Goal: Task Accomplishment & Management: Check status

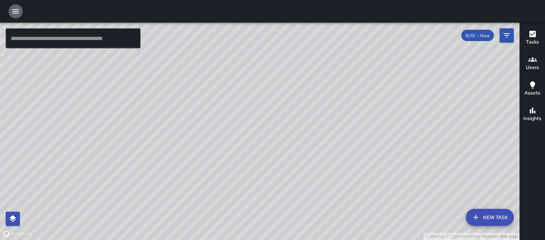
click at [17, 9] on icon "button" at bounding box center [15, 11] width 9 height 9
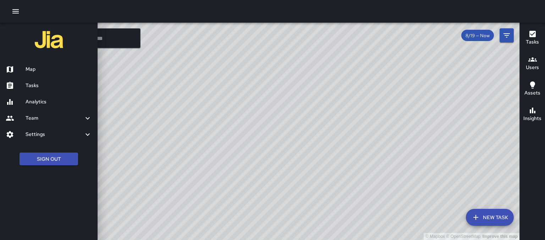
click at [41, 102] on h6 "Analytics" at bounding box center [59, 102] width 66 height 8
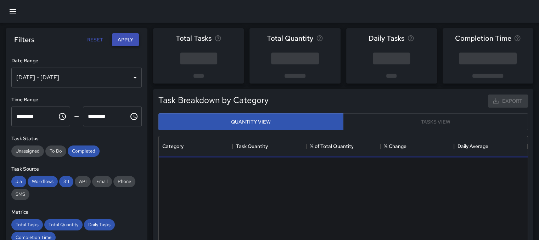
scroll to position [207, 363]
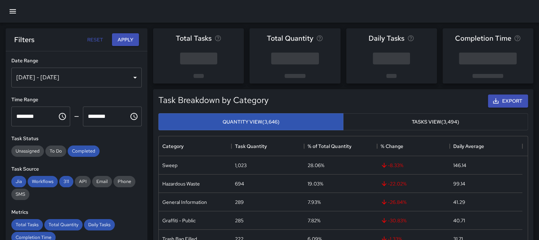
click at [130, 78] on div "[DATE] - [DATE]" at bounding box center [76, 78] width 130 height 20
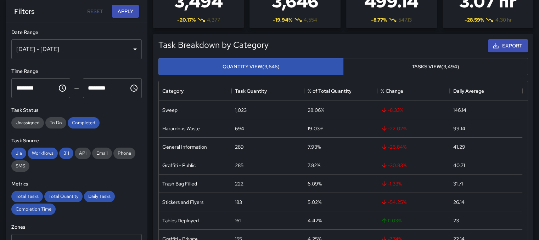
scroll to position [0, 0]
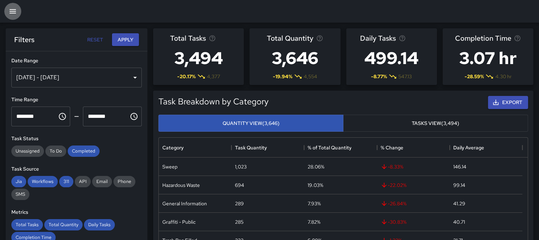
click at [19, 10] on button "button" at bounding box center [12, 11] width 17 height 17
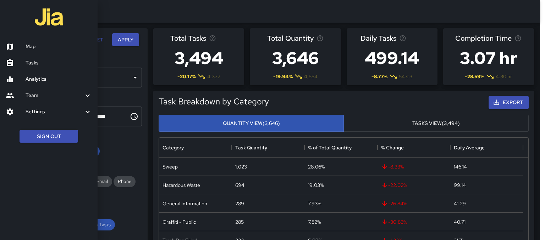
click at [24, 44] on div at bounding box center [16, 47] width 20 height 9
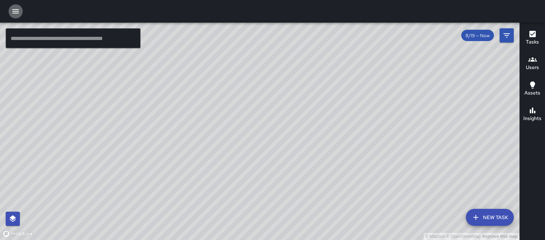
click at [17, 9] on icon "button" at bounding box center [15, 11] width 6 height 4
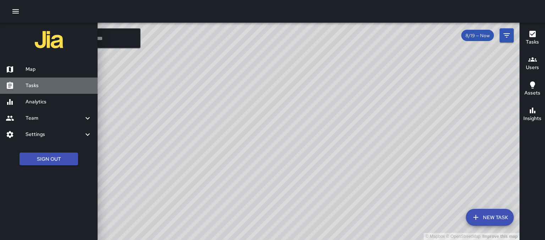
click at [44, 84] on h6 "Tasks" at bounding box center [59, 86] width 66 height 8
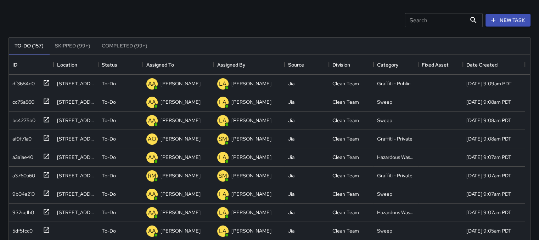
scroll to position [35, 0]
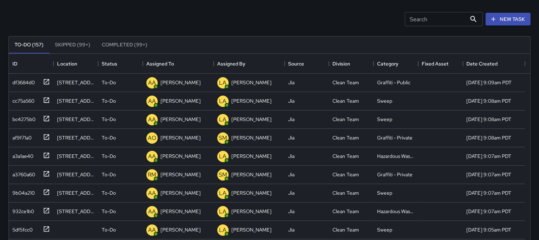
click at [127, 45] on button "Completed (99+)" at bounding box center [124, 45] width 57 height 17
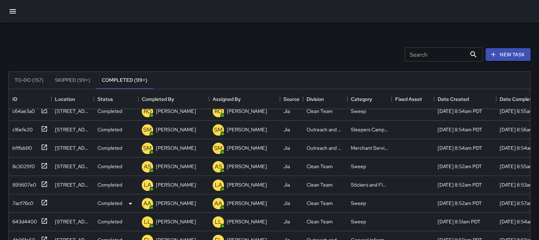
scroll to position [284, 0]
click at [169, 186] on p "[PERSON_NAME]" at bounding box center [176, 184] width 40 height 7
click at [41, 181] on icon at bounding box center [44, 183] width 7 height 7
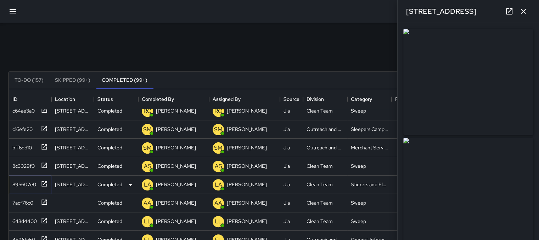
type input "**********"
click at [43, 219] on icon at bounding box center [44, 220] width 7 height 7
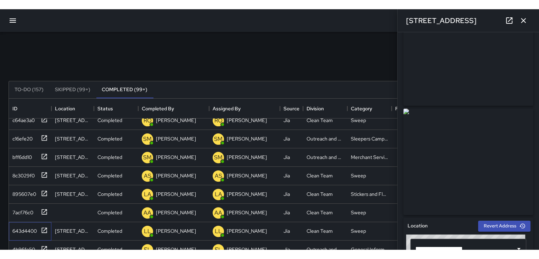
scroll to position [35, 0]
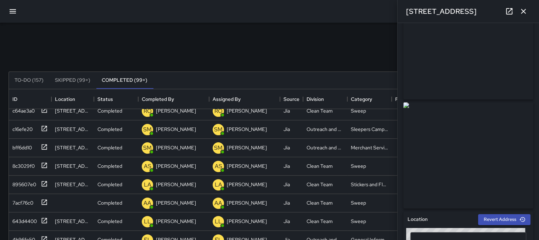
click at [480, 107] on img at bounding box center [468, 155] width 130 height 106
click at [471, 127] on img at bounding box center [468, 155] width 130 height 106
click at [461, 45] on img at bounding box center [468, 46] width 130 height 106
click at [516, 10] on link at bounding box center [509, 11] width 14 height 14
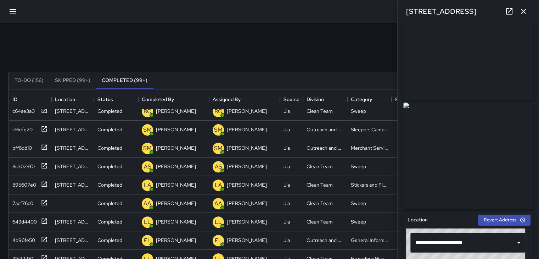
scroll to position [339, 0]
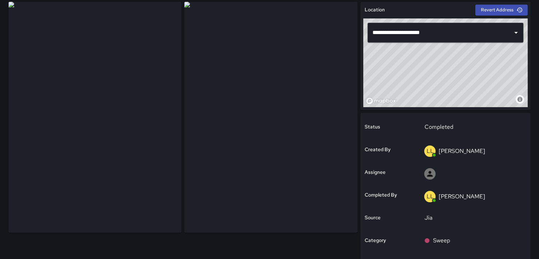
scroll to position [35, 0]
